Goal: Task Accomplishment & Management: Complete application form

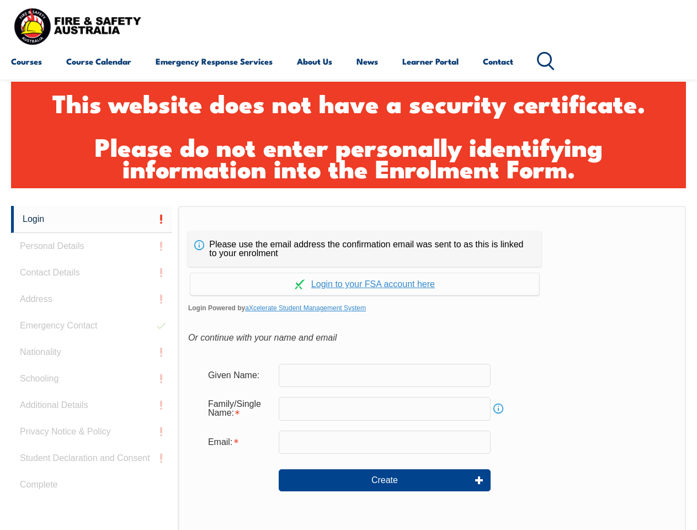
scroll to position [368, 0]
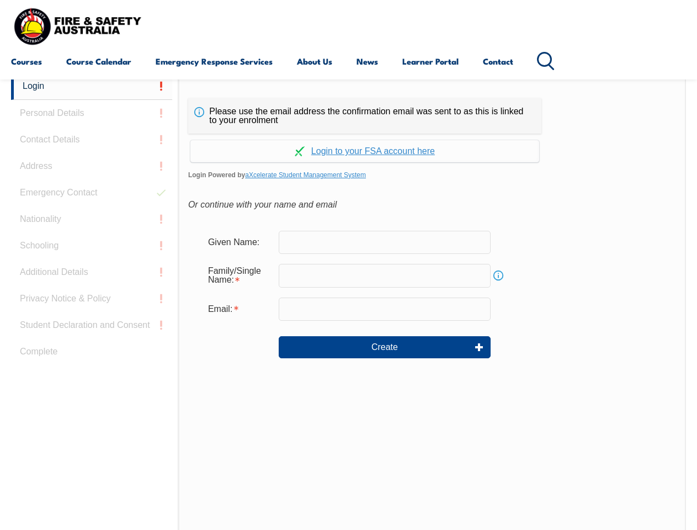
click at [348, 81] on div "Please use the email address the confirmation email was sent to as this is link…" at bounding box center [432, 304] width 508 height 463
click at [348, 302] on input "email" at bounding box center [385, 309] width 212 height 23
click at [92, 86] on link "Login" at bounding box center [91, 86] width 161 height 27
click at [92, 113] on div "Login Personal Details Contact Details Address Emergency Contact Nationality Sc…" at bounding box center [94, 349] width 167 height 552
click at [92, 140] on div "Login Personal Details Contact Details Address Emergency Contact Nationality Sc…" at bounding box center [94, 349] width 167 height 552
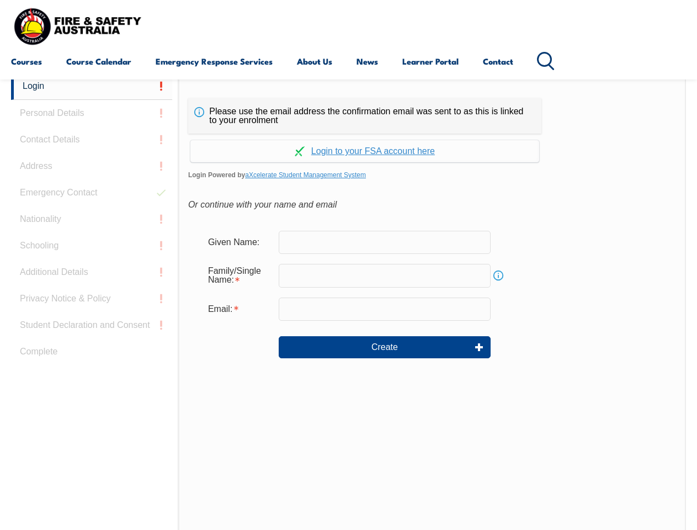
click at [92, 166] on div "Login Personal Details Contact Details Address Emergency Contact Nationality Sc…" at bounding box center [94, 349] width 167 height 552
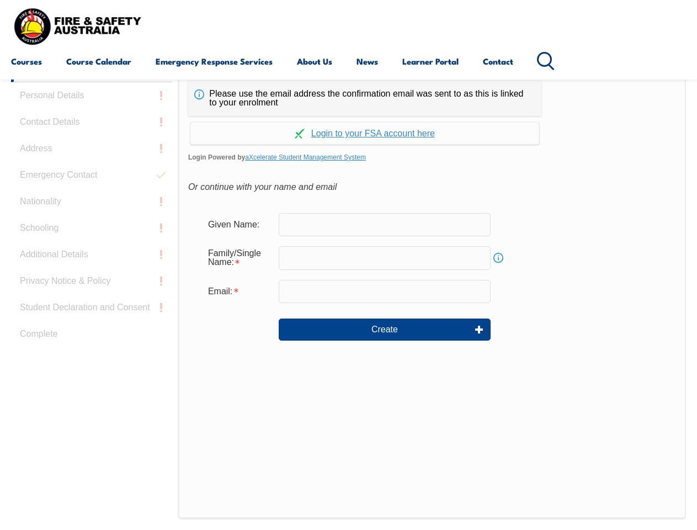
click at [92, 193] on div "Login Personal Details Contact Details Address Emergency Contact Nationality Sc…" at bounding box center [94, 331] width 167 height 552
click at [92, 219] on div "Login Personal Details Contact Details Address Emergency Contact Nationality Sc…" at bounding box center [94, 331] width 167 height 552
click at [92, 246] on div "Login Personal Details Contact Details Address Emergency Contact Nationality Sc…" at bounding box center [94, 331] width 167 height 552
click at [92, 272] on div "Login Personal Details Contact Details Address Emergency Contact Nationality Sc…" at bounding box center [94, 331] width 167 height 552
